Goal: Browse casually: Explore the website without a specific task or goal

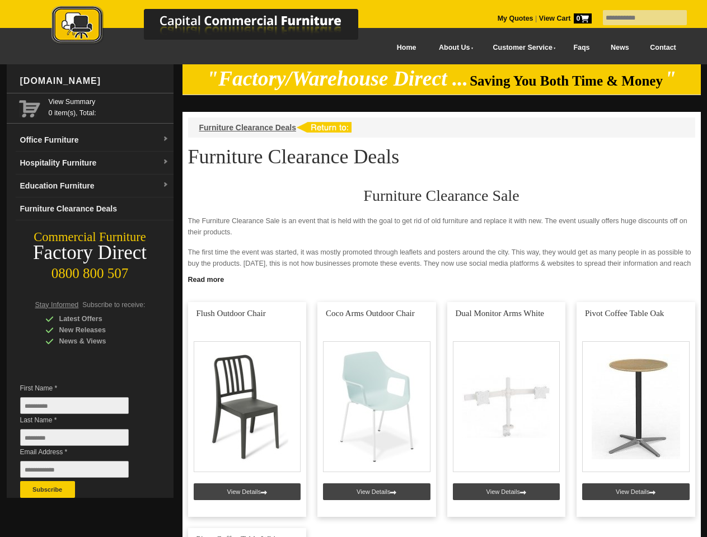
click at [638, 18] on input "text" at bounding box center [645, 17] width 84 height 15
click at [83, 441] on input "Last Name *" at bounding box center [74, 437] width 109 height 17
click at [48, 490] on button "Subscribe" at bounding box center [47, 489] width 55 height 17
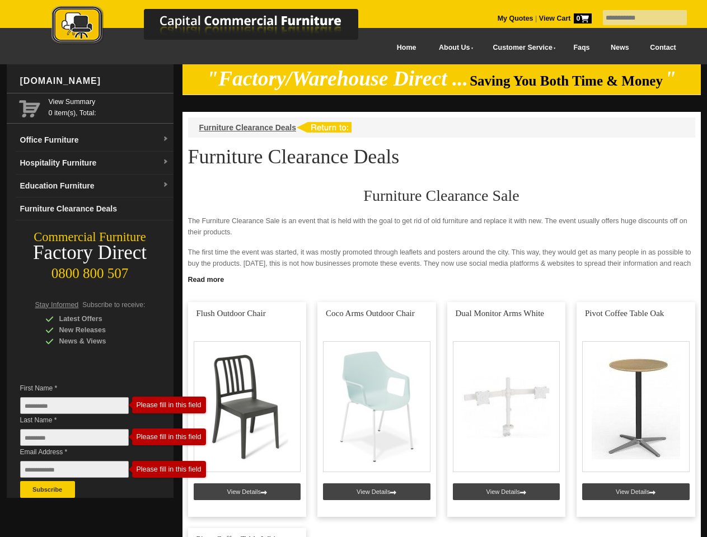
click at [442, 279] on link "Read more" at bounding box center [442, 279] width 518 height 14
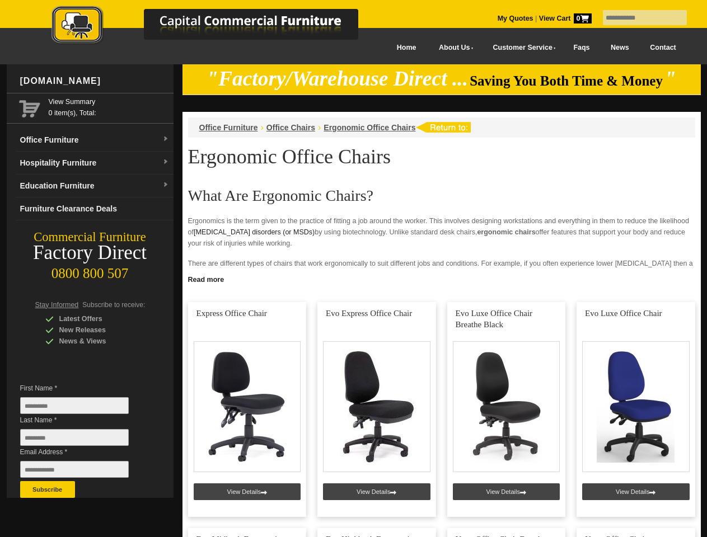
click at [638, 18] on input "text" at bounding box center [645, 17] width 84 height 15
click at [83, 441] on input "Last Name *" at bounding box center [74, 437] width 109 height 17
click at [48, 490] on button "Subscribe" at bounding box center [47, 489] width 55 height 17
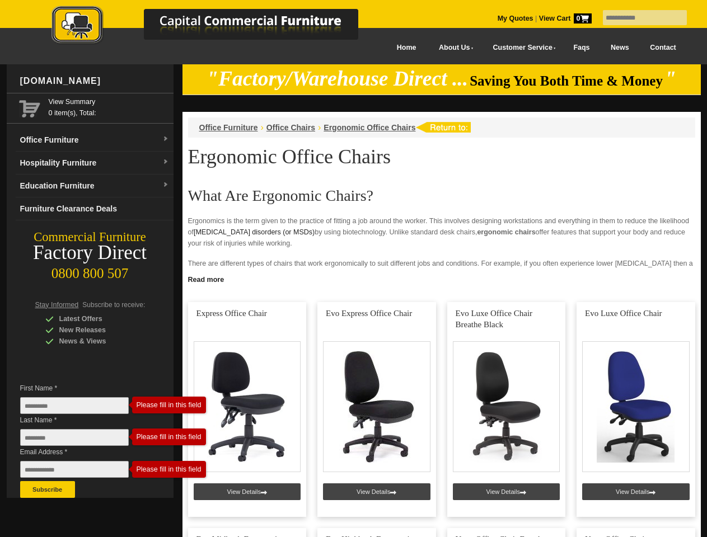
click at [442, 279] on link "Read more" at bounding box center [442, 279] width 518 height 14
